Goal: Task Accomplishment & Management: Use online tool/utility

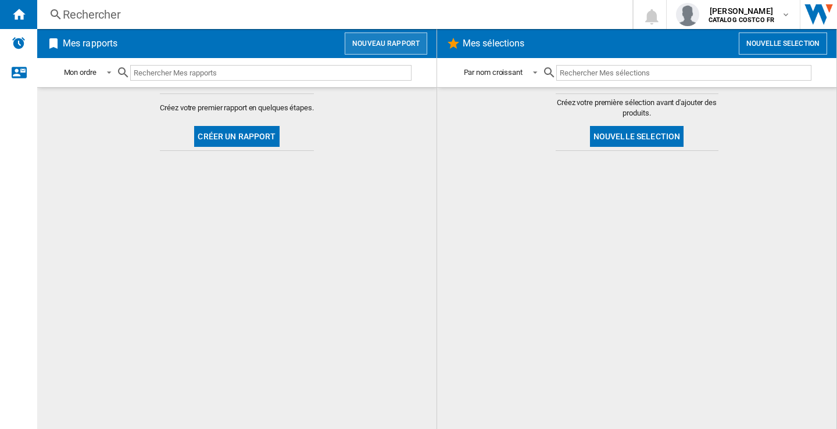
click at [394, 42] on button "Nouveau rapport" at bounding box center [386, 44] width 83 height 22
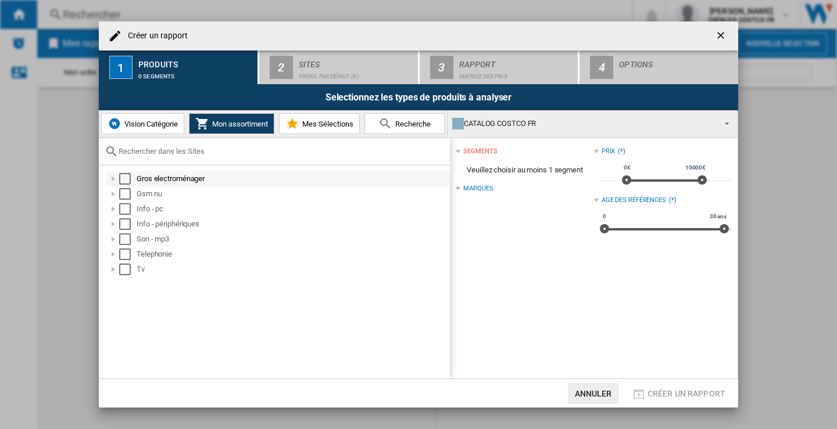
click at [124, 177] on div "Select" at bounding box center [125, 179] width 12 height 12
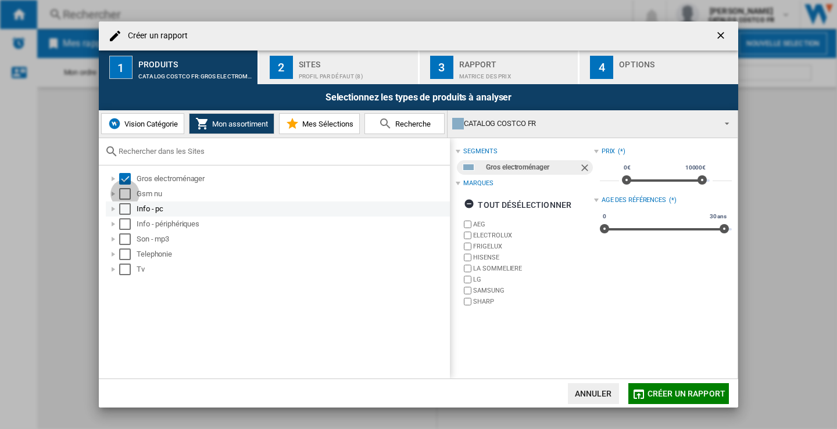
drag, startPoint x: 119, startPoint y: 192, endPoint x: 126, endPoint y: 210, distance: 18.8
click at [120, 192] on div "Select" at bounding box center [125, 194] width 12 height 12
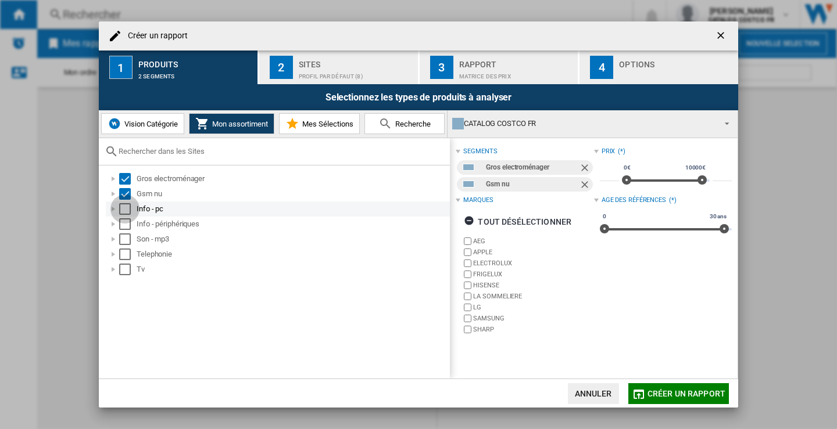
click at [126, 210] on div "Select" at bounding box center [125, 209] width 12 height 12
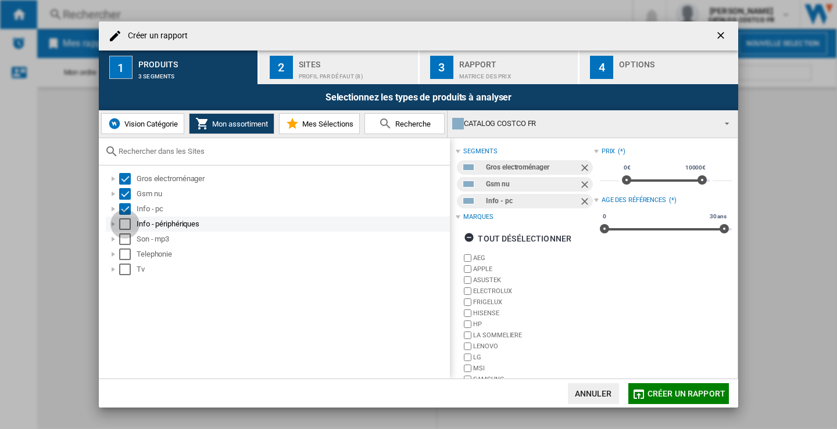
click at [123, 222] on div "Select" at bounding box center [125, 224] width 12 height 12
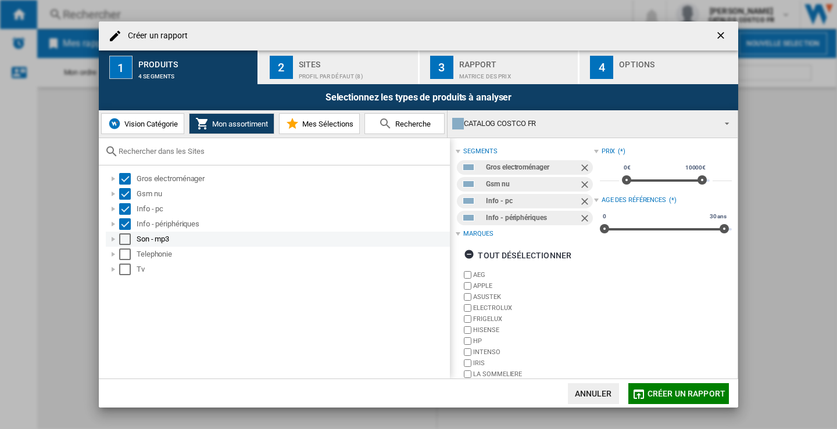
click at [123, 239] on div "Select" at bounding box center [125, 240] width 12 height 12
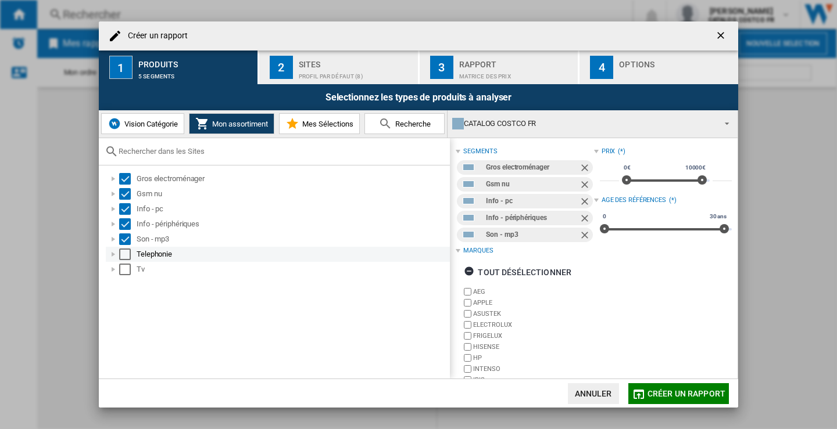
click at [128, 252] on div "Select" at bounding box center [125, 255] width 12 height 12
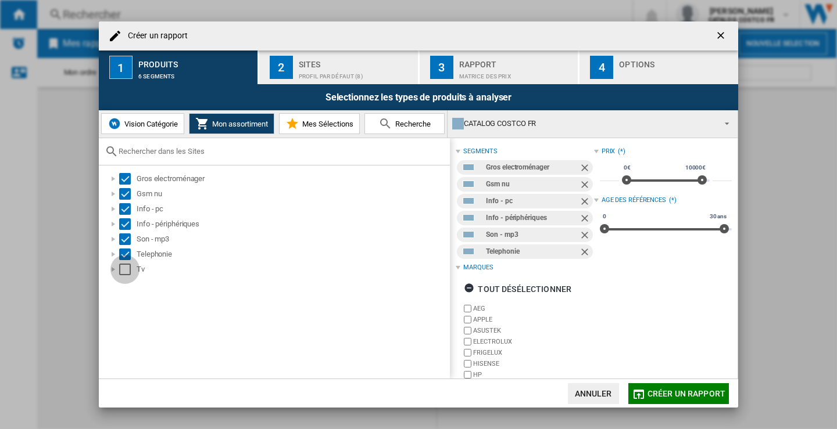
drag, startPoint x: 127, startPoint y: 264, endPoint x: 139, endPoint y: 288, distance: 26.3
click at [128, 265] on div "Select" at bounding box center [125, 270] width 12 height 12
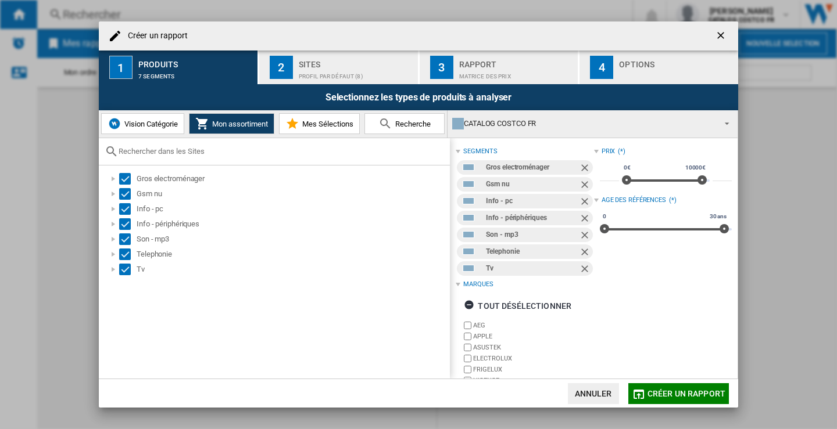
click at [338, 65] on div "Sites" at bounding box center [356, 61] width 114 height 12
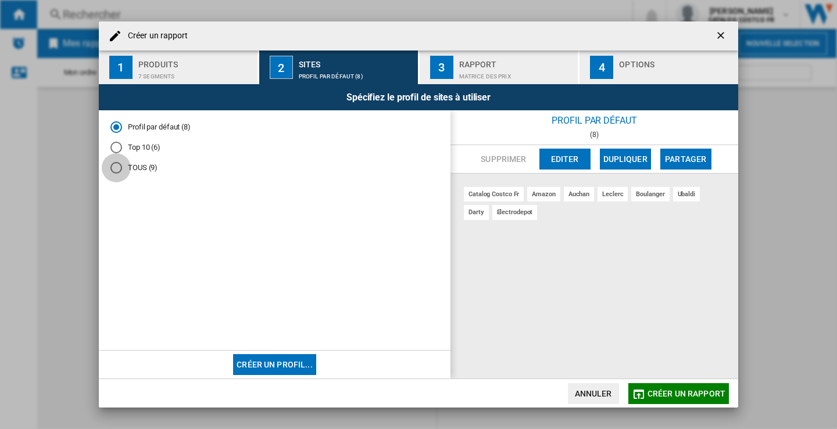
click at [118, 169] on div "TOUS (9)" at bounding box center [116, 168] width 12 height 12
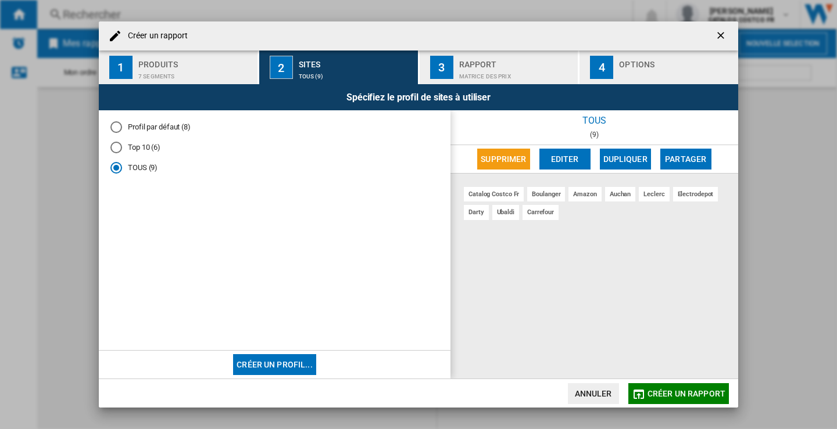
click at [498, 74] on div "Matrice des prix" at bounding box center [516, 73] width 114 height 12
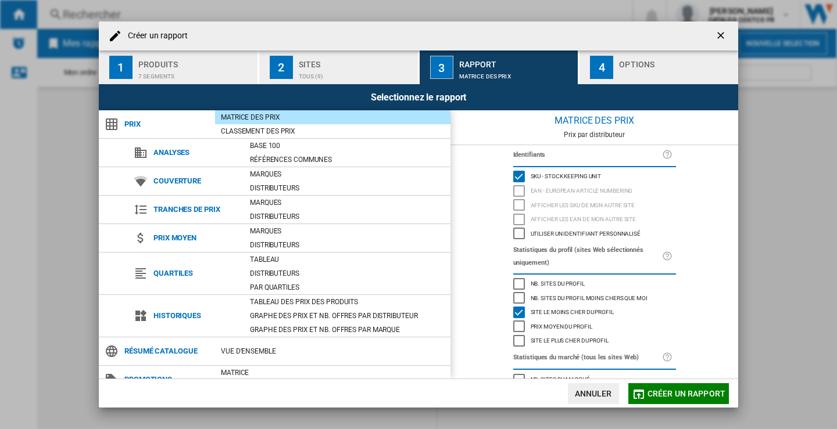
click at [666, 67] on div "button" at bounding box center [676, 73] width 114 height 12
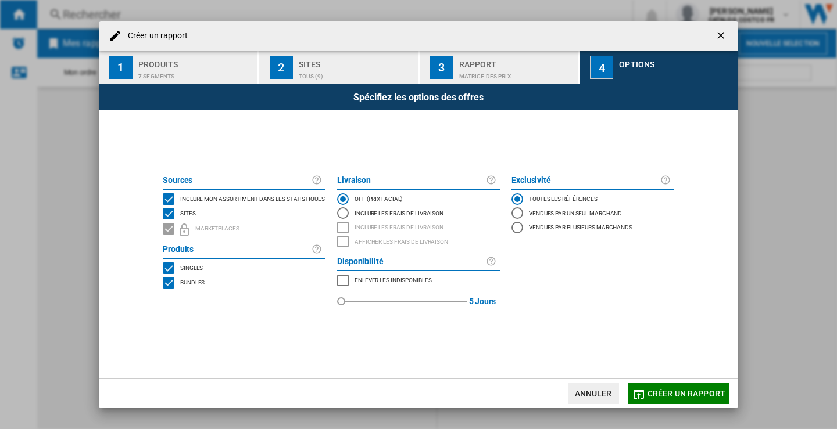
click at [676, 376] on span at bounding box center [418, 348] width 523 height 60
click at [683, 389] on span "Créer un rapport" at bounding box center [686, 393] width 78 height 9
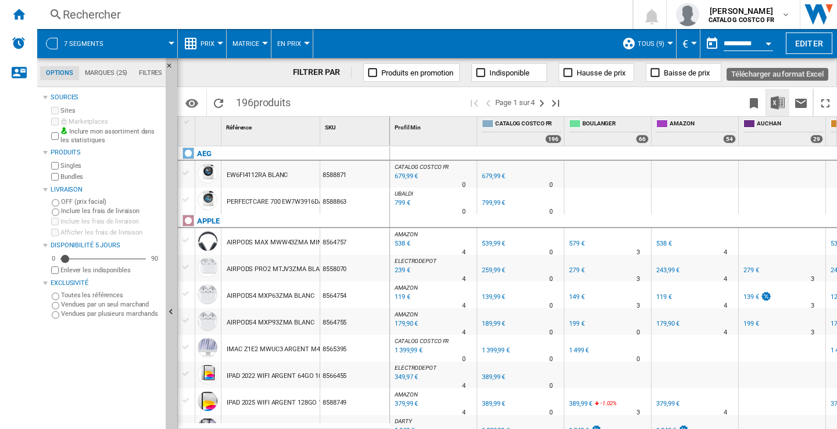
click at [775, 102] on img "Télécharger au format Excel" at bounding box center [777, 103] width 14 height 14
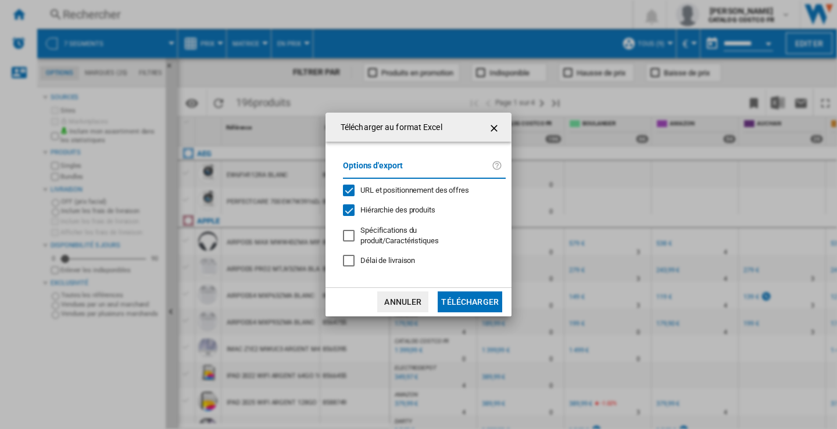
click at [461, 308] on button "Télécharger" at bounding box center [470, 302] width 64 height 21
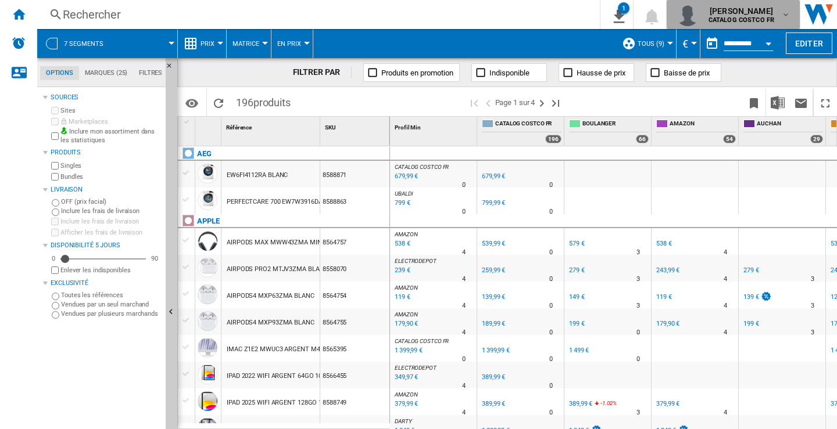
click at [786, 11] on md-icon "button" at bounding box center [785, 14] width 9 height 9
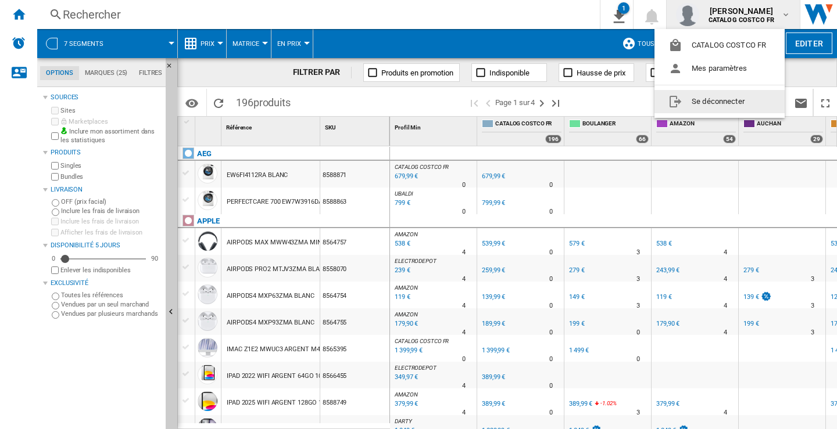
click at [726, 96] on button "Se déconnecter" at bounding box center [719, 101] width 130 height 23
